Goal: Task Accomplishment & Management: Manage account settings

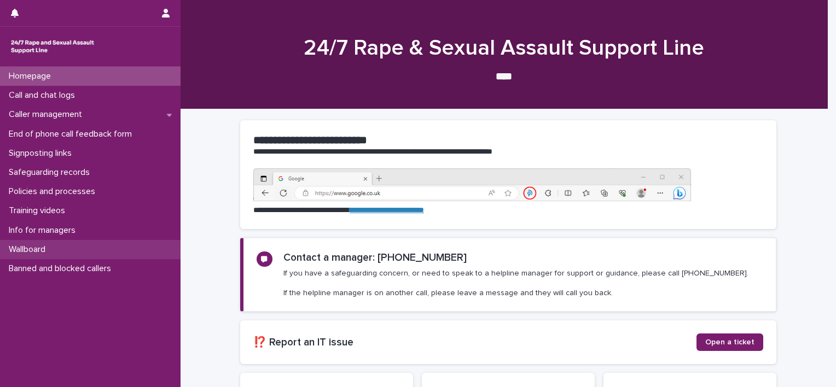
click at [37, 247] on p "Wallboard" at bounding box center [29, 249] width 50 height 10
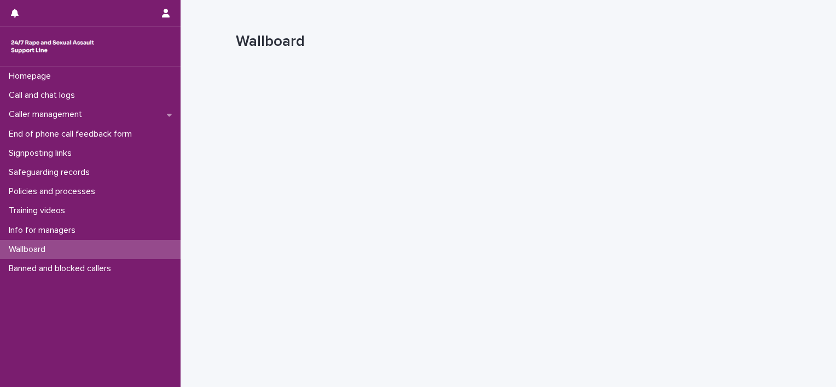
click at [34, 248] on p "Wallboard" at bounding box center [29, 249] width 50 height 10
click at [213, 269] on div "Loading... Saving… Loading... Saving… Loading... Saving… Loading... Saving… Loa…" at bounding box center [507, 248] width 655 height 394
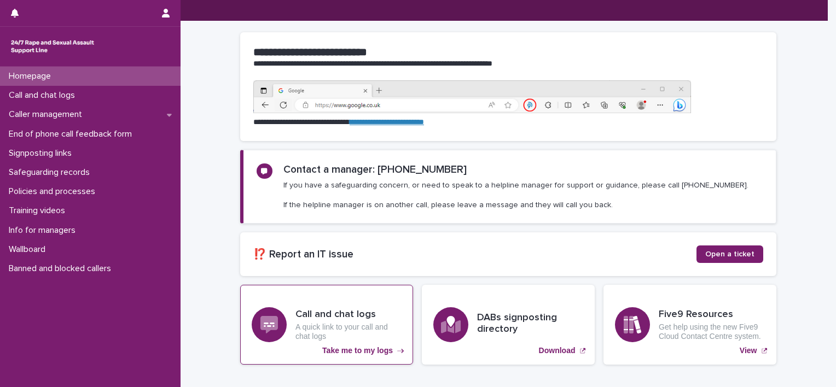
scroll to position [159, 0]
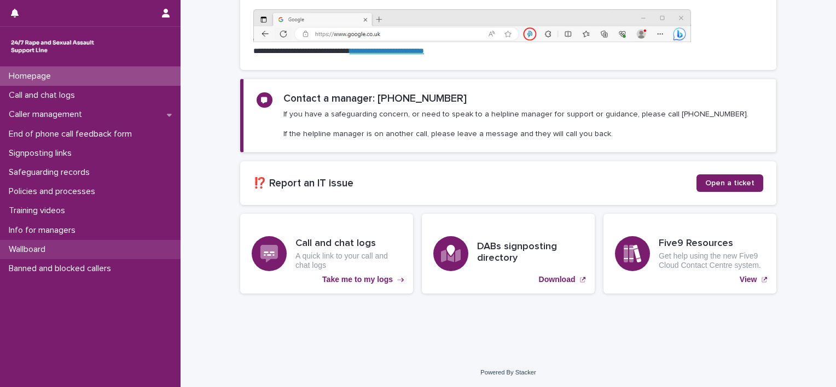
click at [48, 253] on p "Wallboard" at bounding box center [29, 249] width 50 height 10
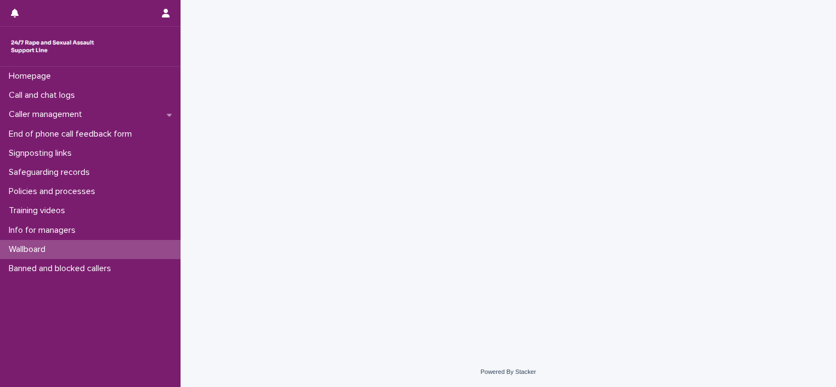
scroll to position [62, 0]
click at [184, 275] on div "Loading... Saving… Loading... Saving… Loading... Saving… Loading... Saving… Loa…" at bounding box center [507, 187] width 655 height 394
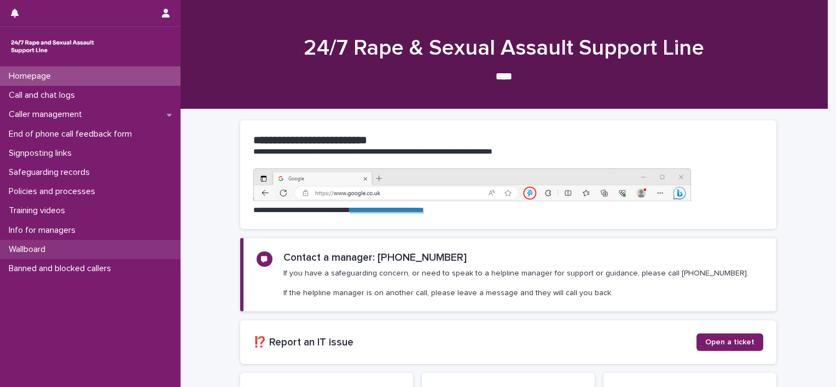
click at [22, 248] on p "Wallboard" at bounding box center [29, 249] width 50 height 10
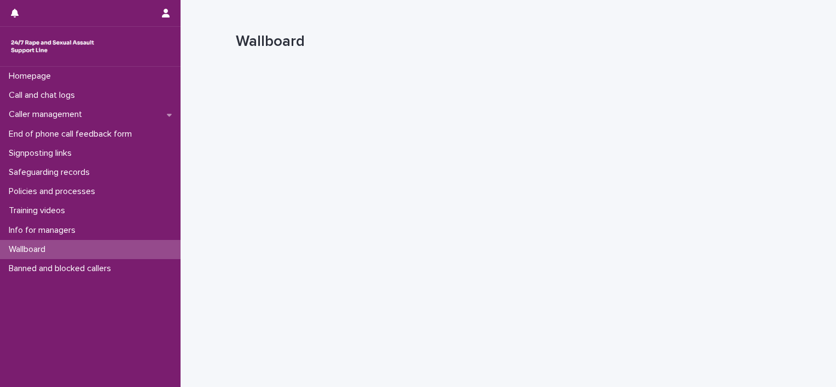
scroll to position [3, 0]
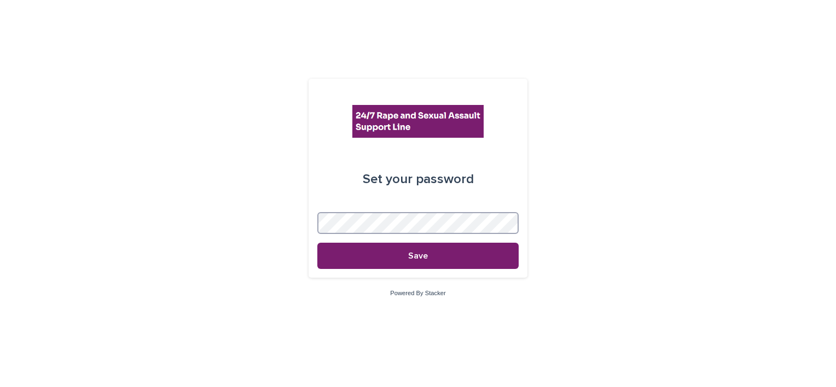
click at [317, 243] on button "Save" at bounding box center [417, 256] width 201 height 26
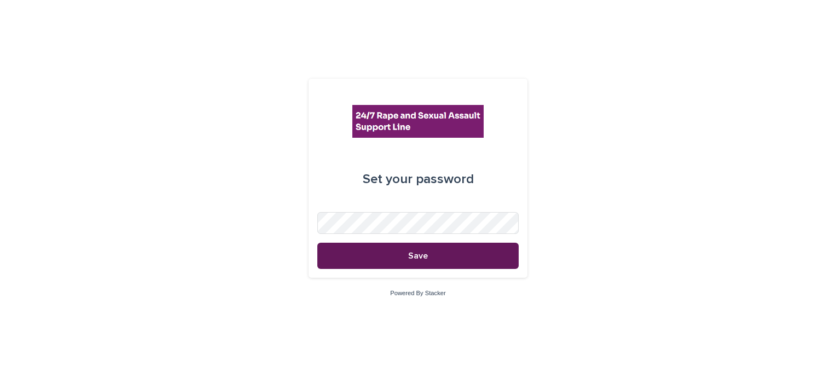
click at [419, 257] on span "Save" at bounding box center [418, 256] width 20 height 9
